Goal: Learn about a topic

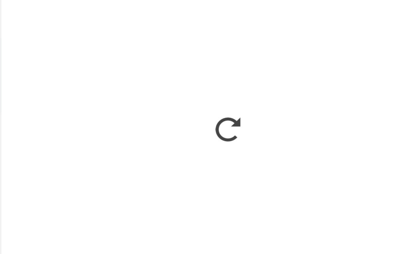
scroll to position [36, 0]
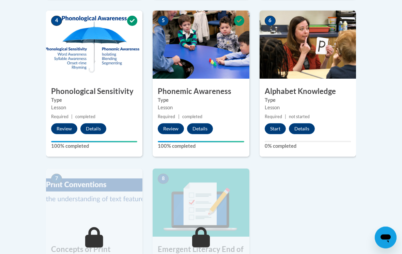
scroll to position [387, 0]
click at [276, 123] on button "Start" at bounding box center [275, 128] width 21 height 11
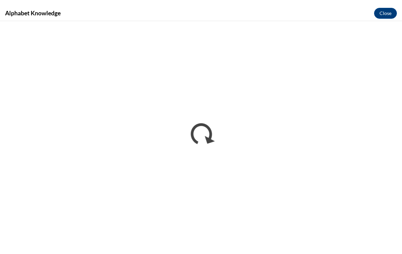
scroll to position [432, 0]
